Goal: Task Accomplishment & Management: Manage account settings

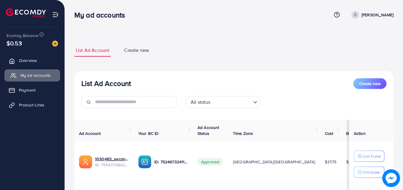
click at [34, 75] on span "My ad accounts" at bounding box center [35, 75] width 30 height 6
click at [33, 60] on span "Overview" at bounding box center [29, 60] width 18 height 6
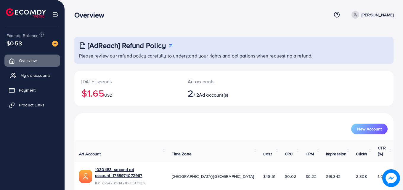
click at [31, 74] on span "My ad accounts" at bounding box center [35, 75] width 30 height 6
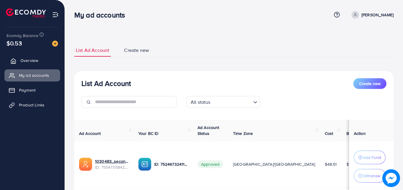
click at [27, 60] on span "Overview" at bounding box center [29, 60] width 18 height 6
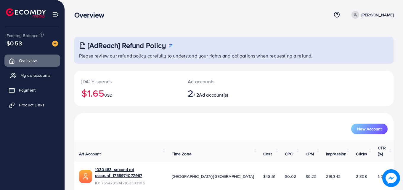
click at [27, 75] on span "My ad accounts" at bounding box center [35, 75] width 30 height 6
